Goal: Task Accomplishment & Management: Use online tool/utility

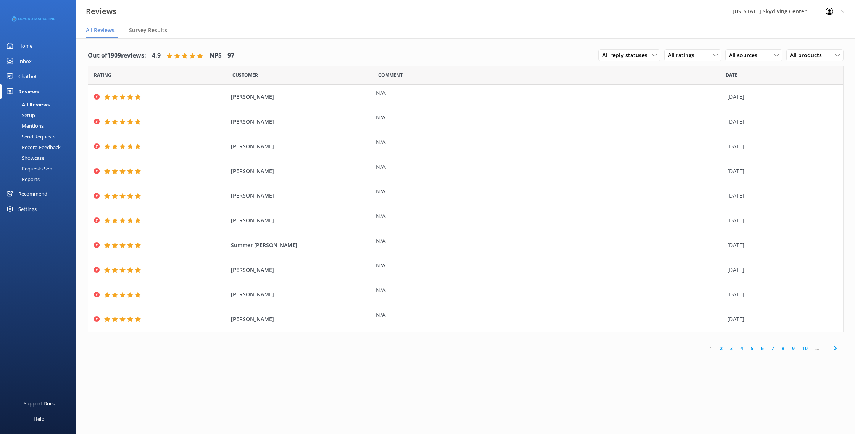
scroll to position [15, 0]
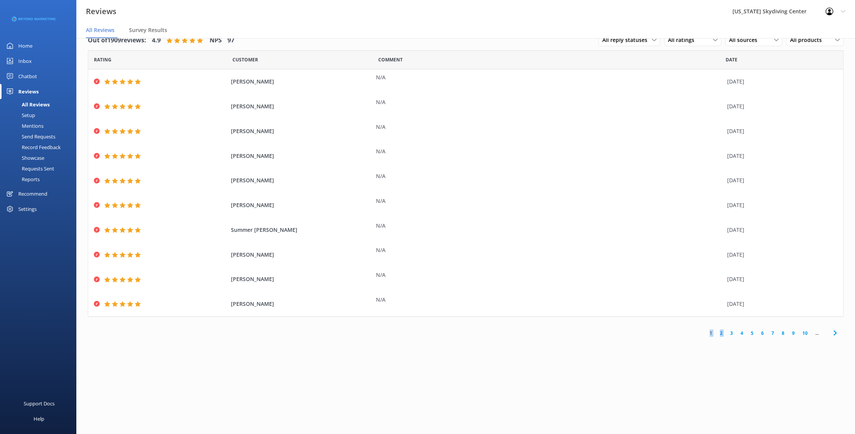
click at [31, 135] on div "Send Requests" at bounding box center [30, 136] width 51 height 11
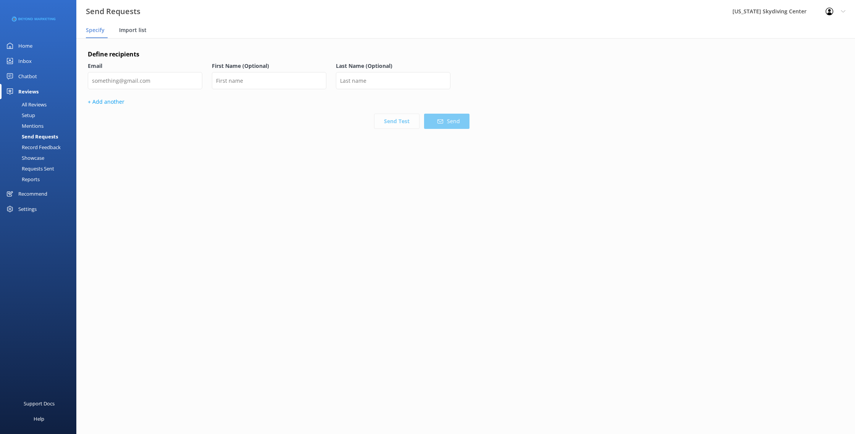
click at [124, 32] on span "Import list" at bounding box center [132, 30] width 27 height 8
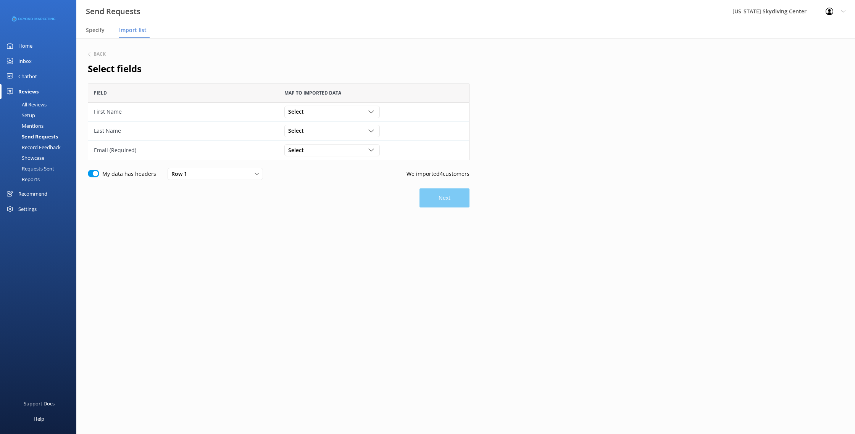
scroll to position [77, 382]
click at [297, 114] on span "Select" at bounding box center [298, 112] width 20 height 8
click at [311, 140] on div "First Name" at bounding box center [301, 143] width 24 height 8
click at [307, 138] on div "Select Customer Id First Name Last Name Email Gender Age Weight Day of birth Ad…" at bounding box center [374, 131] width 190 height 19
click at [307, 133] on span "Select" at bounding box center [298, 131] width 20 height 8
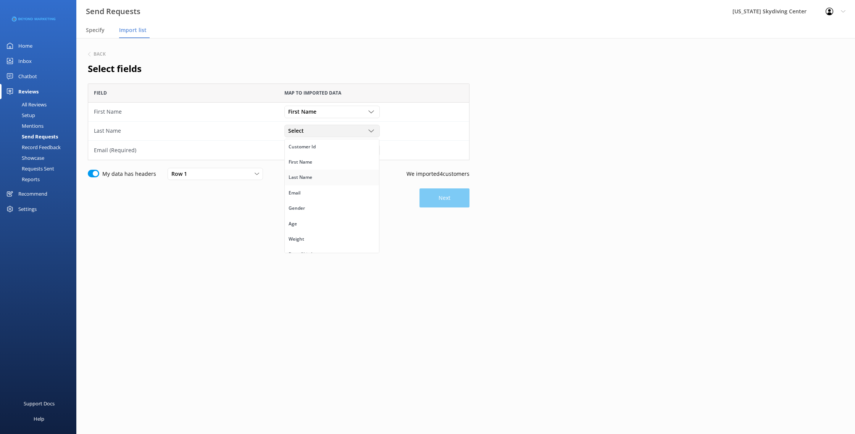
click at [310, 172] on link "Last Name" at bounding box center [332, 177] width 94 height 15
click at [305, 157] on div "Select Customer Id First Name Last Name Email Gender Age Weight Day of birth Ad…" at bounding box center [374, 150] width 190 height 19
click at [305, 152] on span "Select" at bounding box center [298, 150] width 20 height 8
click at [309, 210] on link "Email" at bounding box center [332, 212] width 94 height 15
click at [459, 197] on button "Next" at bounding box center [444, 198] width 50 height 19
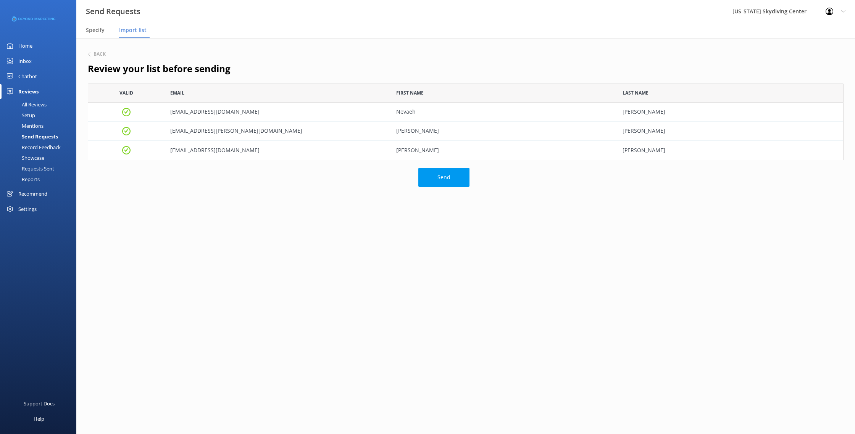
scroll to position [77, 756]
click at [448, 179] on button "Send" at bounding box center [443, 177] width 51 height 19
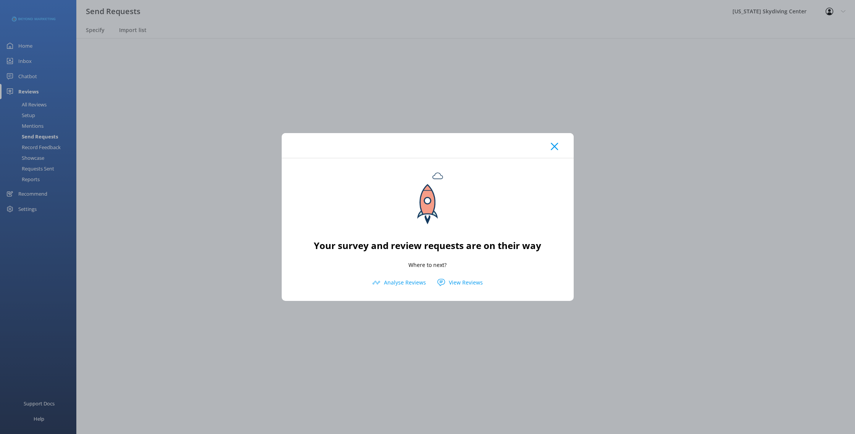
click at [560, 143] on div at bounding box center [428, 145] width 292 height 25
click at [559, 143] on div at bounding box center [428, 145] width 292 height 25
click at [550, 145] on div at bounding box center [428, 145] width 292 height 25
click at [552, 145] on use at bounding box center [554, 146] width 7 height 7
